Goal: Complete application form

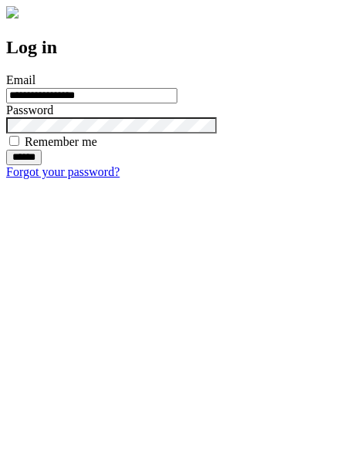
type input "**********"
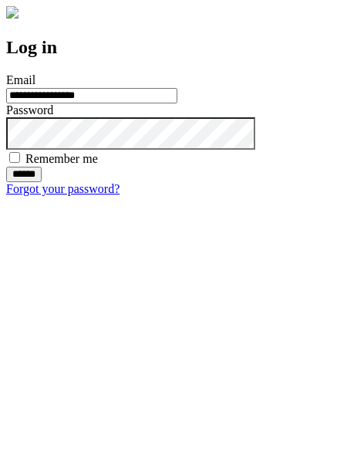
click at [42, 182] on input "******" at bounding box center [23, 174] width 35 height 15
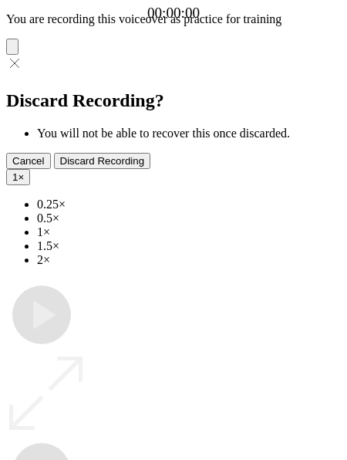
type input "**********"
